Goal: Task Accomplishment & Management: Manage account settings

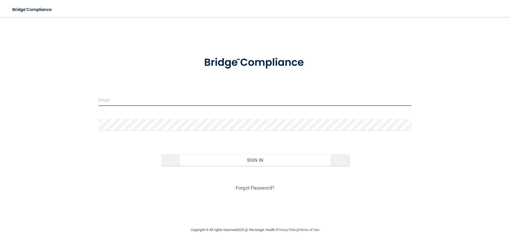
type input "[PERSON_NAME][EMAIL_ADDRESS][DOMAIN_NAME]"
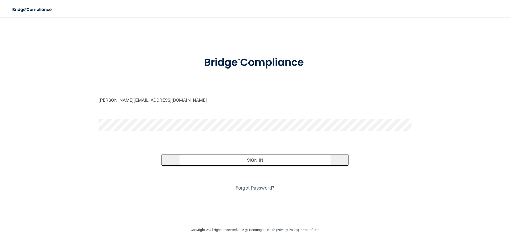
click at [259, 165] on button "Sign In" at bounding box center [255, 160] width 188 height 12
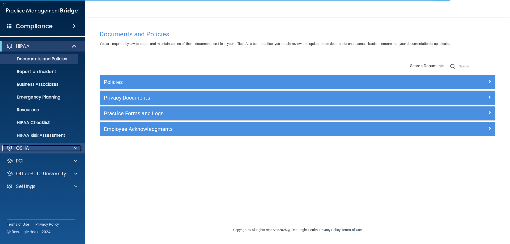
click at [29, 149] on p "OSHA" at bounding box center [22, 148] width 13 height 6
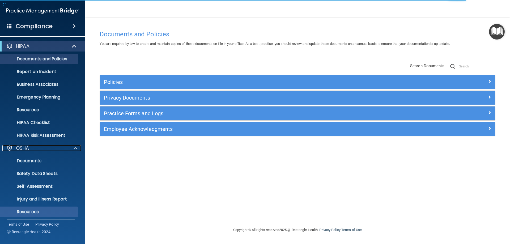
scroll to position [40, 0]
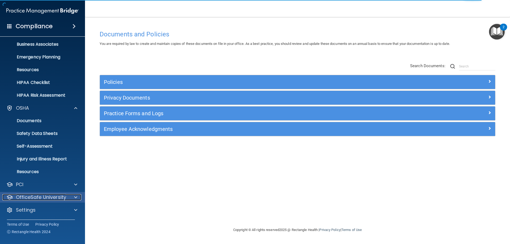
click at [31, 198] on p "OfficeSafe University" at bounding box center [41, 197] width 50 height 6
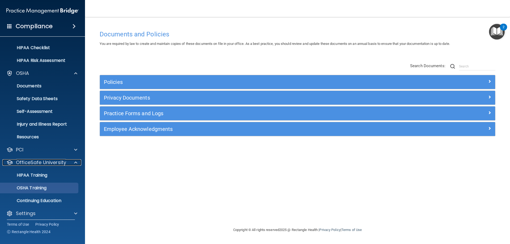
scroll to position [78, 0]
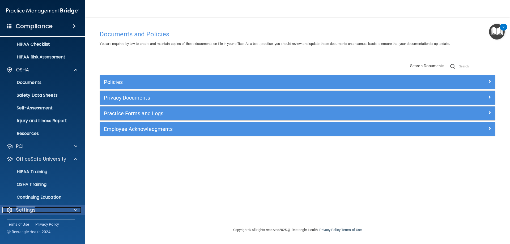
click at [28, 211] on p "Settings" at bounding box center [26, 210] width 20 height 6
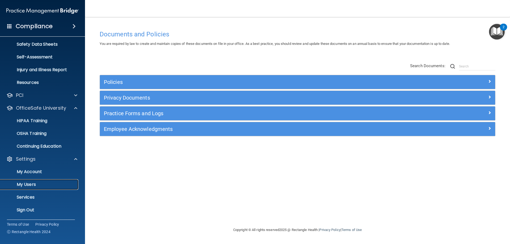
click at [32, 183] on p "My Users" at bounding box center [39, 184] width 73 height 5
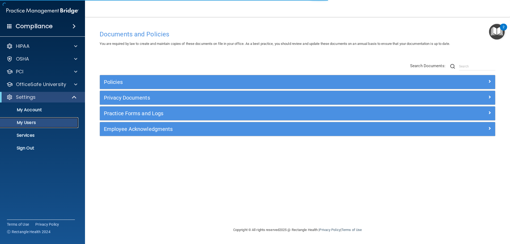
select select "20"
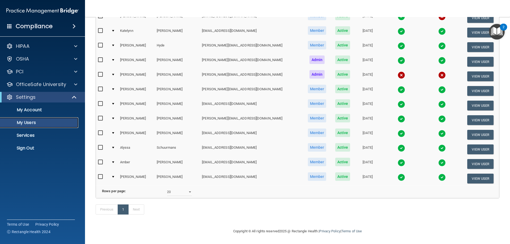
scroll to position [152, 0]
click at [477, 174] on button "View User" at bounding box center [481, 179] width 26 height 10
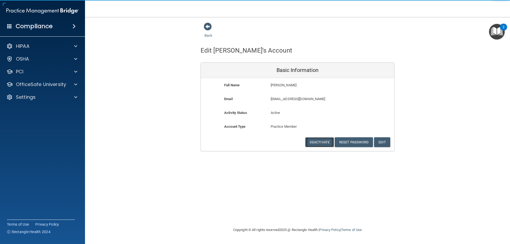
click at [321, 140] on button "Deactivate" at bounding box center [319, 142] width 29 height 10
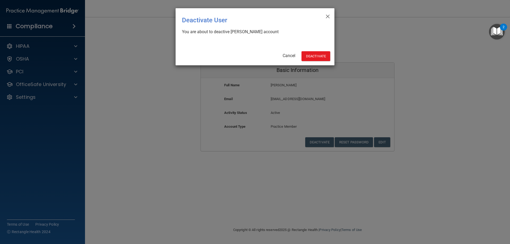
click at [315, 50] on div "× Close Deactivate User You are about to deactive [PERSON_NAME] account Cancel …" at bounding box center [255, 36] width 159 height 57
click at [317, 56] on button "Deactivate" at bounding box center [316, 56] width 29 height 10
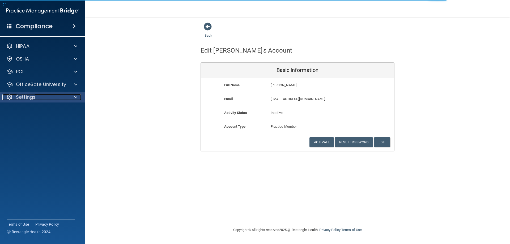
click at [38, 97] on div "Settings" at bounding box center [35, 97] width 66 height 6
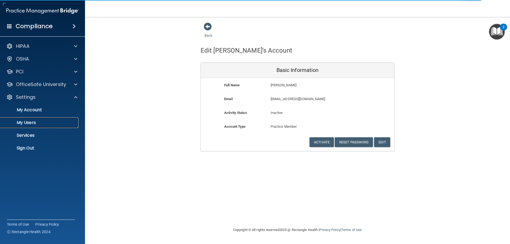
click at [30, 122] on p "My Users" at bounding box center [39, 122] width 73 height 5
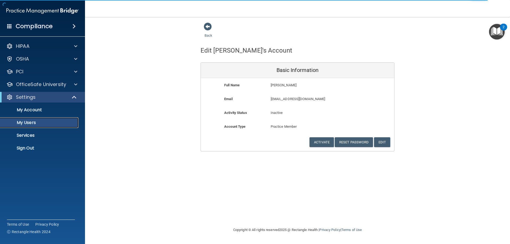
select select "20"
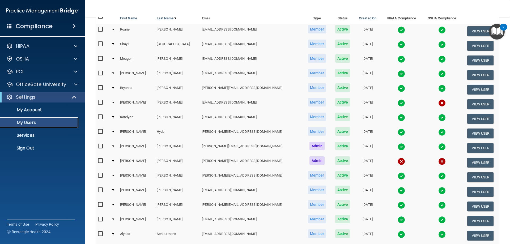
scroll to position [31, 0]
